Goal: Task Accomplishment & Management: Manage account settings

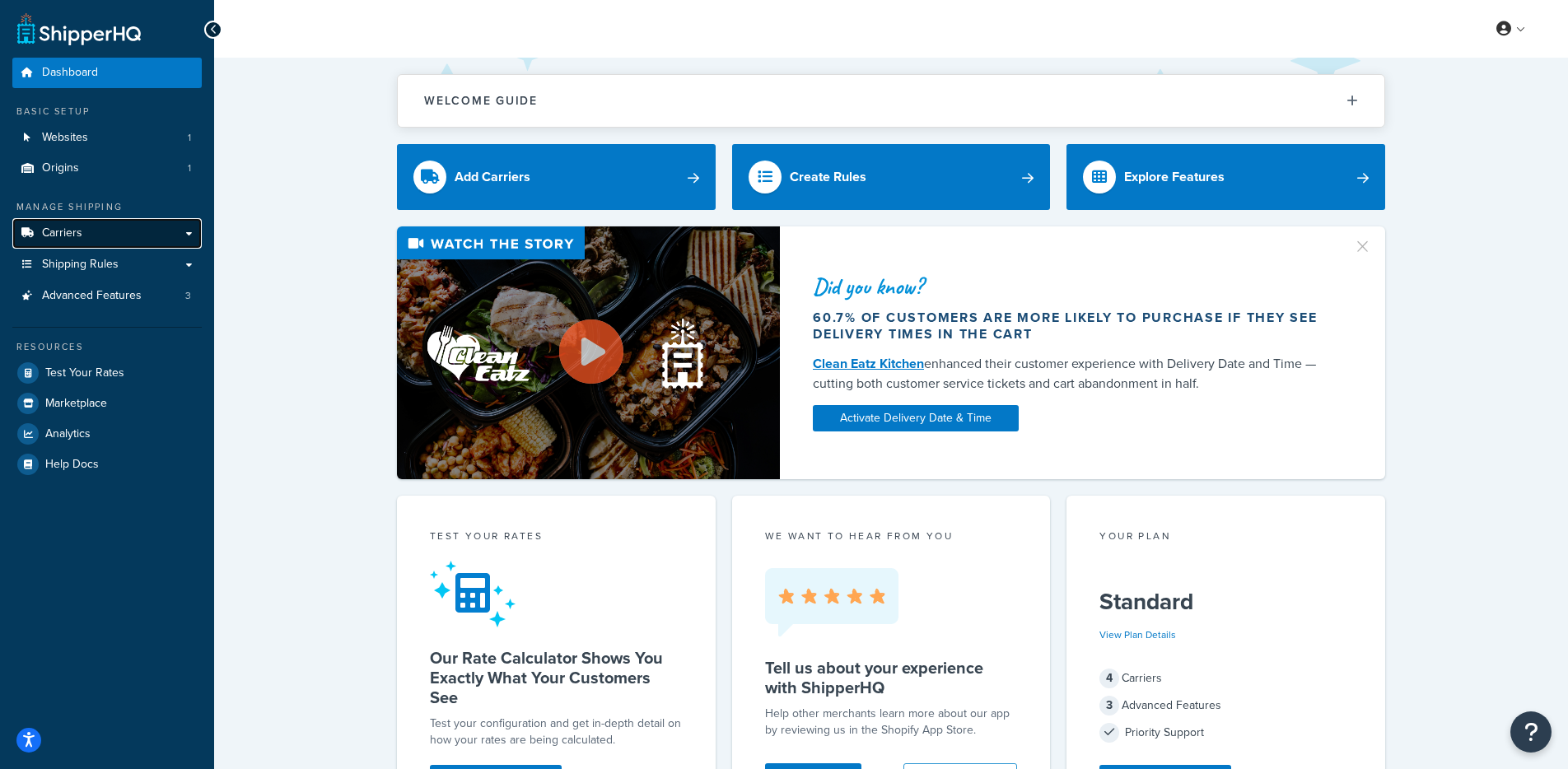
click at [118, 229] on link "Carriers" at bounding box center [107, 233] width 189 height 31
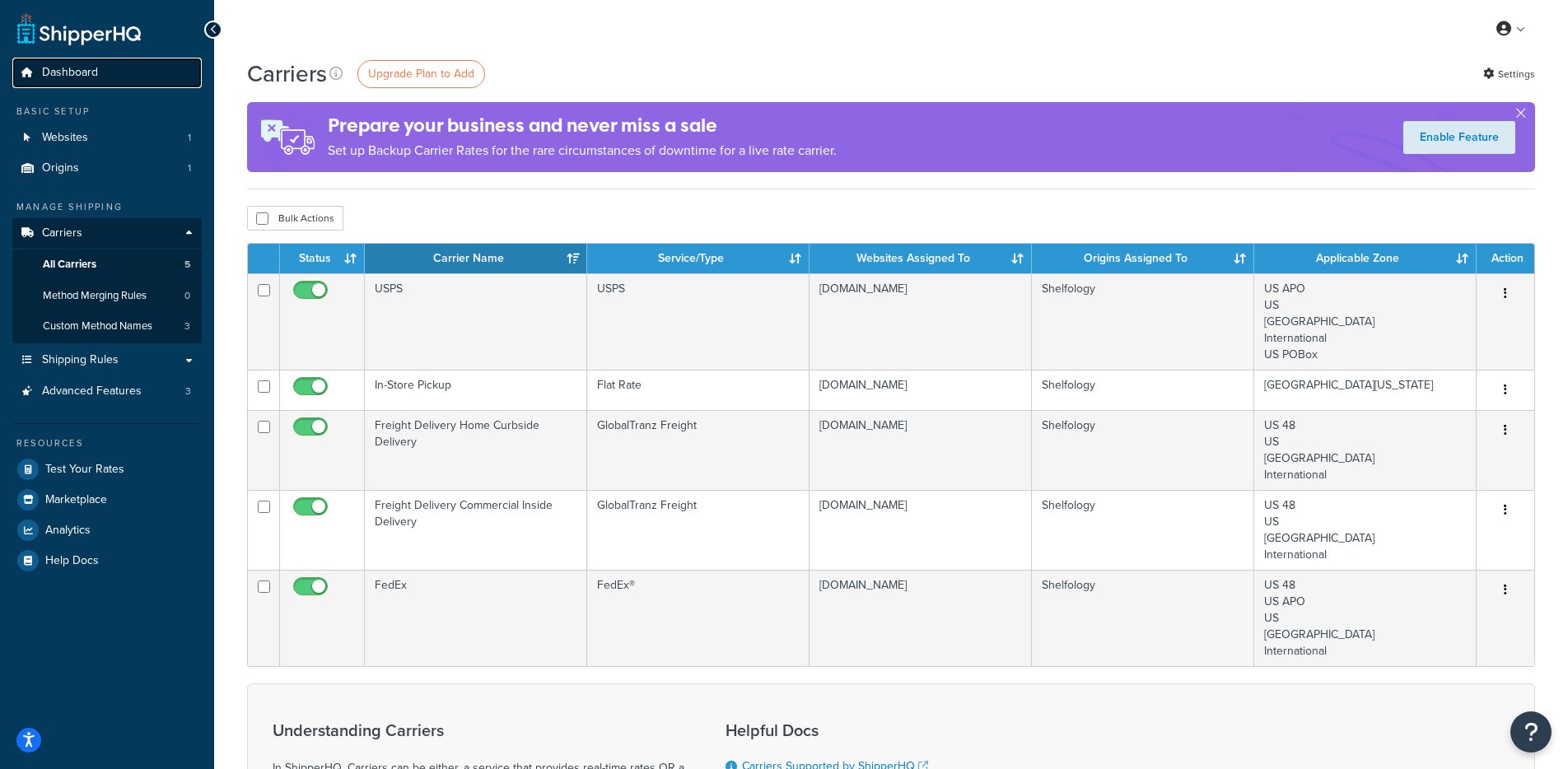
click at [164, 63] on link "Dashboard" at bounding box center [107, 73] width 189 height 31
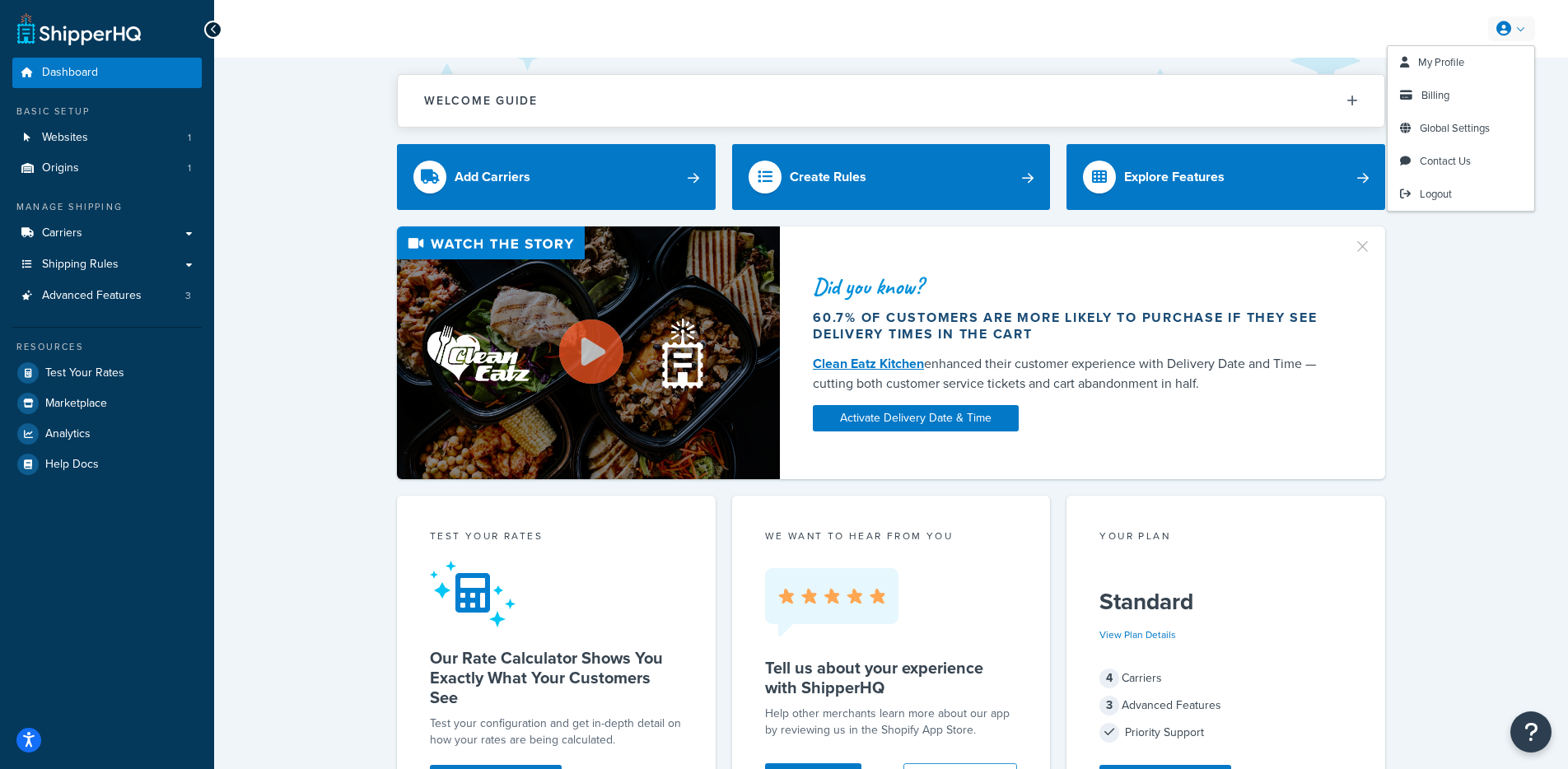
click at [1511, 39] on link at bounding box center [1512, 29] width 47 height 25
click at [1452, 128] on span "Global Settings" at bounding box center [1454, 128] width 70 height 15
